Goal: Find specific page/section: Find specific page/section

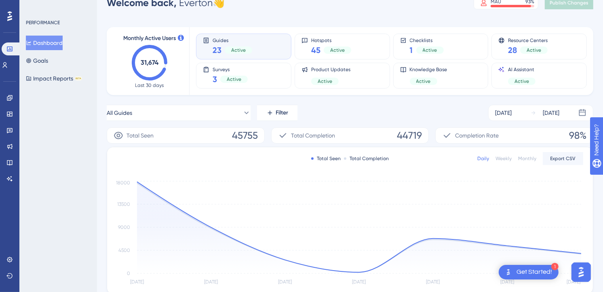
click at [332, 116] on div "All Guides Filter [DATE] [DATE]" at bounding box center [350, 113] width 486 height 16
click at [422, 110] on div "All Guides Filter [DATE] [DATE]" at bounding box center [350, 113] width 486 height 16
click at [11, 91] on div "Engagement Widgets Feedback Product Updates Knowledge Base AI Assistant" at bounding box center [9, 129] width 13 height 114
click at [10, 97] on icon at bounding box center [9, 98] width 6 height 6
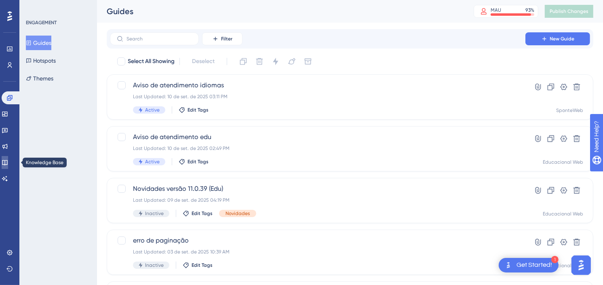
click at [7, 163] on icon at bounding box center [4, 162] width 5 height 5
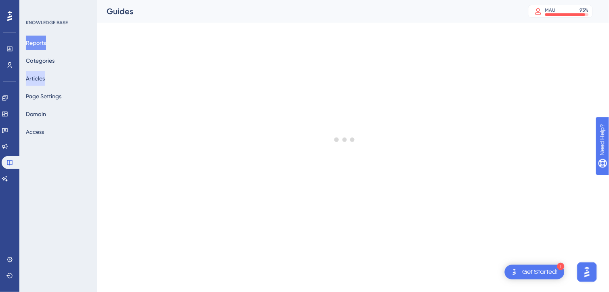
click at [45, 78] on button "Articles" at bounding box center [35, 78] width 19 height 15
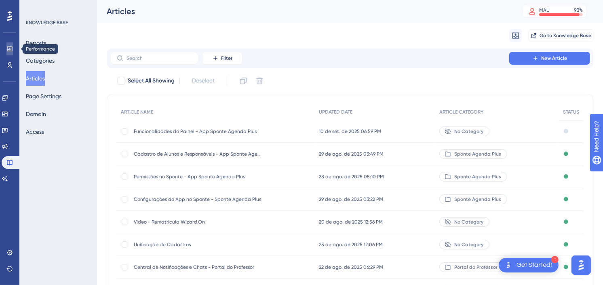
click at [6, 52] on link at bounding box center [9, 48] width 6 height 13
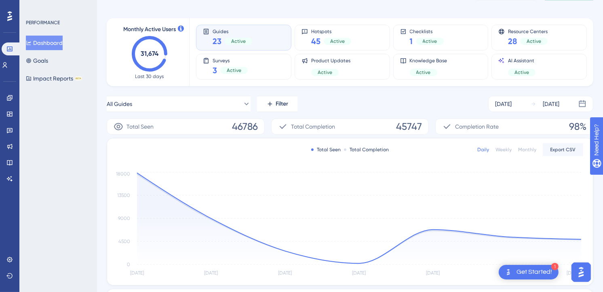
scroll to position [90, 0]
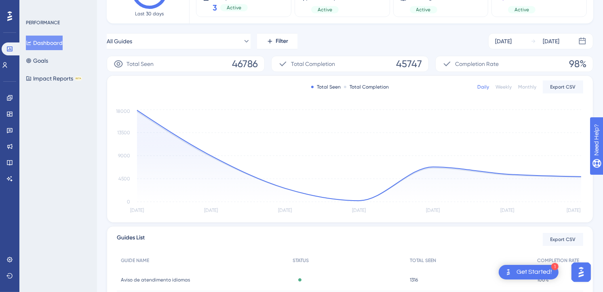
click at [397, 38] on div "All Guides Filter [DATE] [DATE]" at bounding box center [350, 41] width 486 height 16
click at [401, 38] on div "All Guides Filter [DATE] [DATE]" at bounding box center [350, 41] width 486 height 16
click at [459, 39] on div "All Guides Filter [DATE] [DATE]" at bounding box center [350, 41] width 486 height 16
